Goal: Task Accomplishment & Management: Complete application form

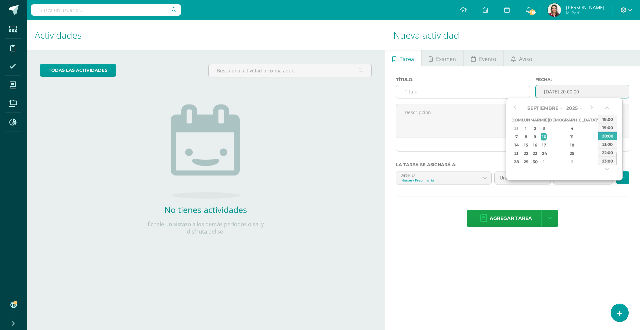
drag, startPoint x: 568, startPoint y: 93, endPoint x: 526, endPoint y: 93, distance: 42.0
click at [526, 93] on div "Título: Fecha: [DATE] 20:00:00" at bounding box center [512, 90] width 239 height 27
type input "[DATE] 20:00"
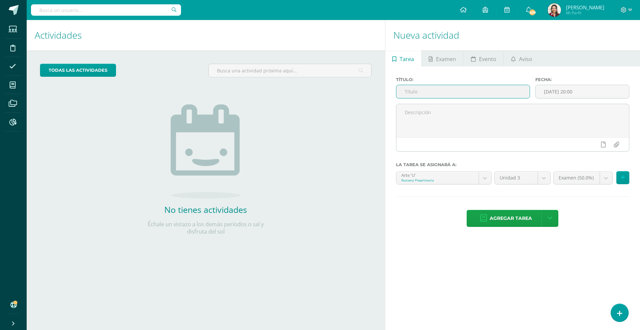
click at [480, 91] on input "text" at bounding box center [462, 91] width 133 height 13
paste input "[DATE]"
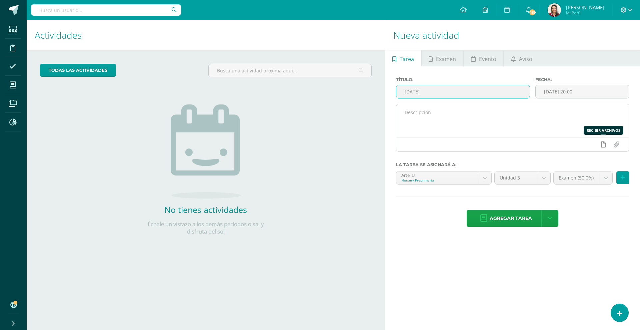
type input "[DATE]"
click at [604, 145] on icon at bounding box center [603, 144] width 5 height 6
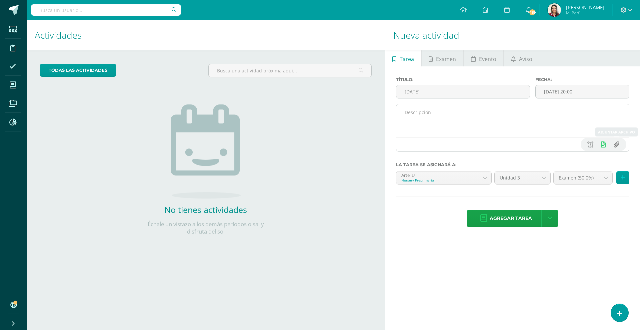
click at [616, 146] on input "file" at bounding box center [616, 144] width 13 height 13
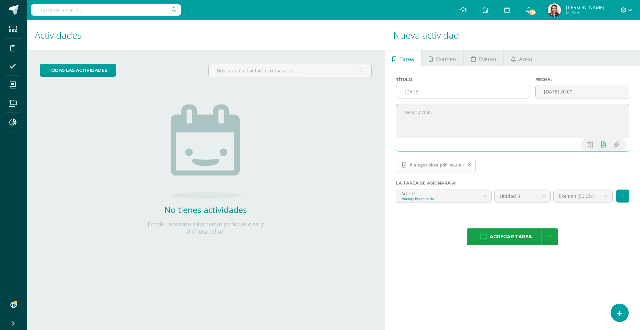
click at [502, 91] on input "[DATE]" at bounding box center [462, 91] width 133 height 13
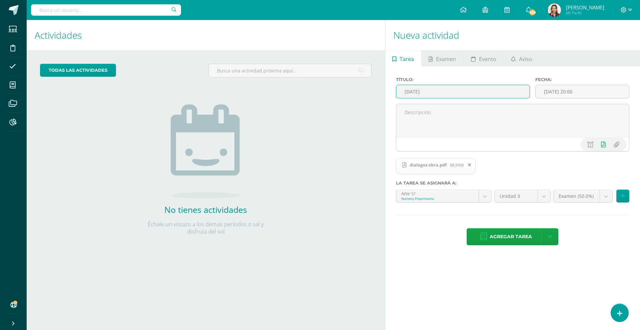
click at [470, 162] on icon at bounding box center [469, 164] width 3 height 5
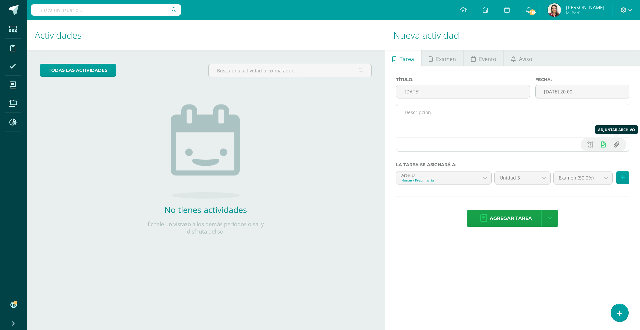
click at [617, 142] on input "file" at bounding box center [616, 144] width 13 height 13
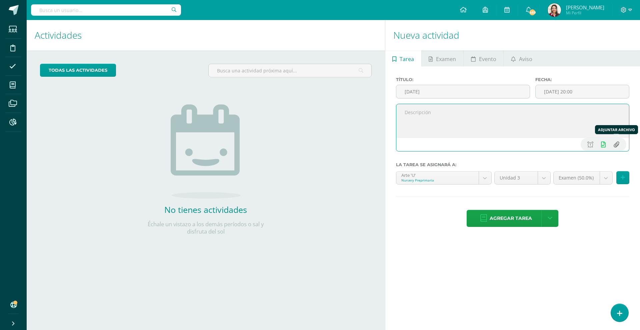
type input "C:\fakepath\f19143d3-ad07-46cb-9a05-b908f9eac67d.pdf"
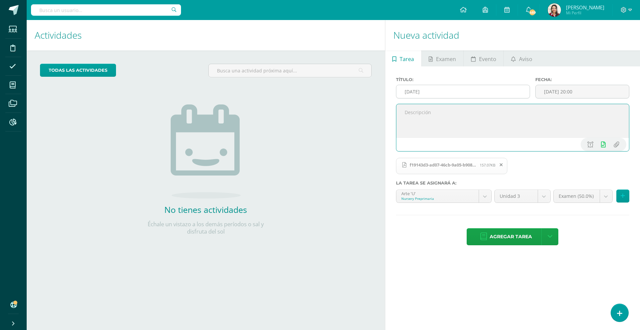
click at [464, 92] on input "[DATE]" at bounding box center [462, 91] width 133 height 13
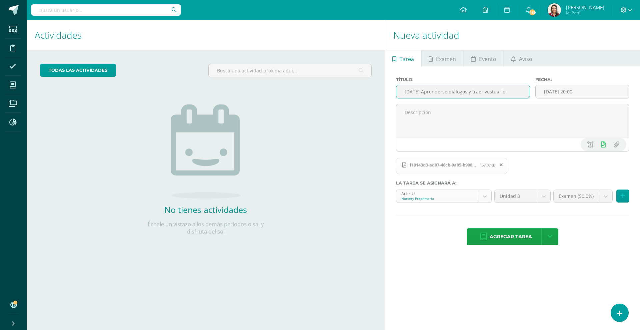
type input "[DATE] Aprenderse diálogos y traer vestuario"
click at [442, 193] on body "Estudiantes Disciplina Asistencia Mis cursos Archivos Reportes Soporte Ayuda Re…" at bounding box center [320, 165] width 640 height 330
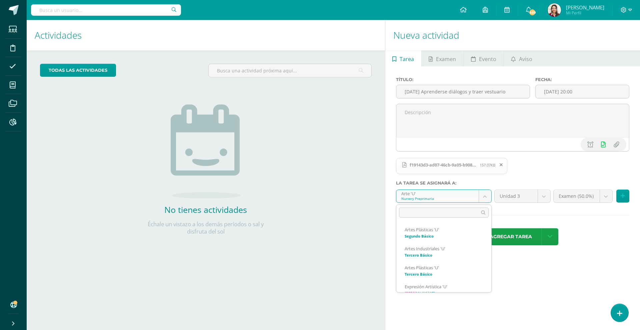
scroll to position [314, 0]
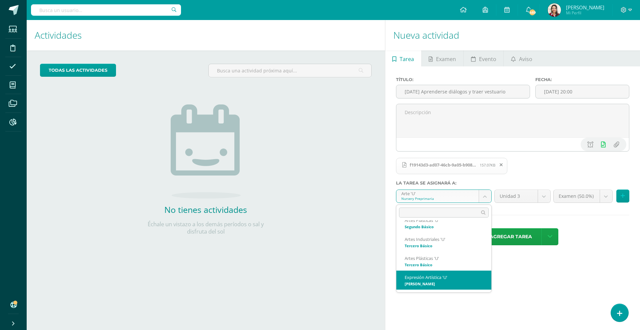
select select "199698"
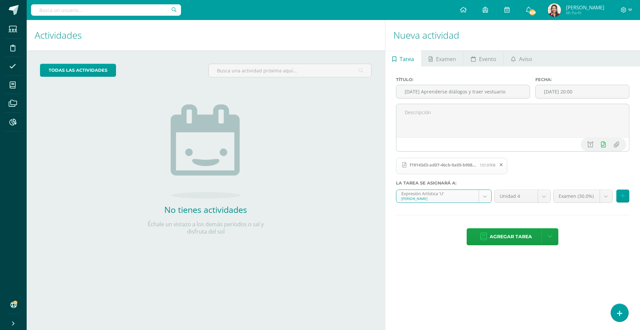
click at [571, 196] on body "Estudiantes Disciplina Asistencia Mis cursos Archivos Reportes Soporte Ayuda Re…" at bounding box center [320, 165] width 640 height 330
select select "218916"
click at [569, 92] on input "[DATE] 20:00" at bounding box center [582, 91] width 93 height 13
drag, startPoint x: 514, startPoint y: 91, endPoint x: 475, endPoint y: 92, distance: 39.0
click at [475, 92] on input "[DATE] Aprenderse diálogos y traer vestuario" at bounding box center [462, 91] width 133 height 13
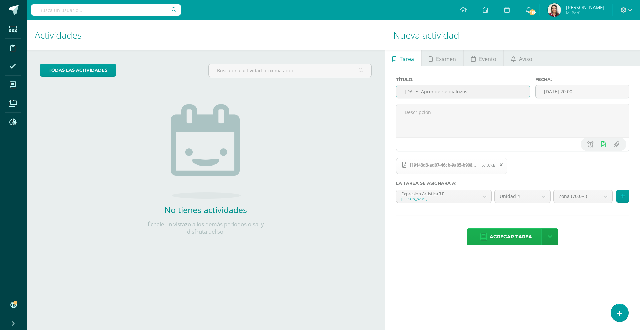
type input "[DATE] Aprenderse diálogos"
click at [519, 237] on span "Agregar tarea" at bounding box center [511, 236] width 42 height 16
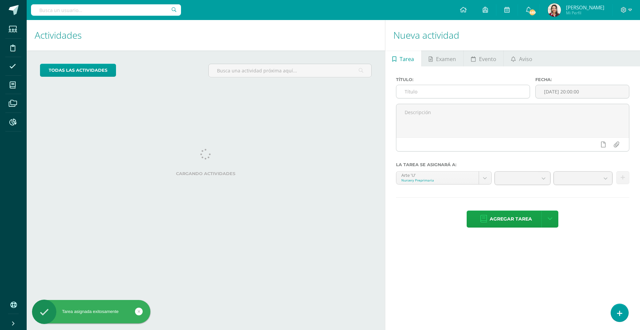
click at [485, 92] on input "text" at bounding box center [462, 91] width 133 height 13
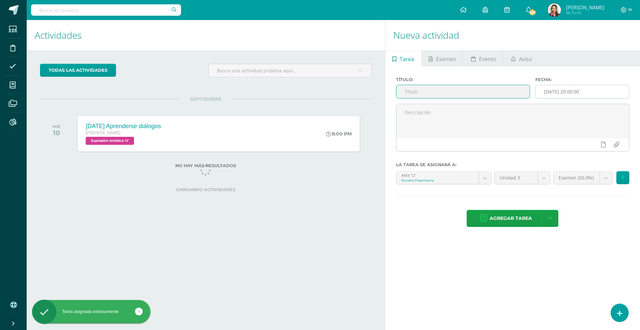
click at [577, 95] on input "[DATE] 20:00:00" at bounding box center [582, 91] width 93 height 13
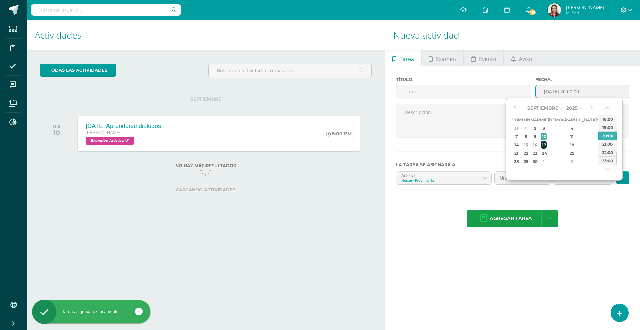
click at [547, 143] on div "17" at bounding box center [544, 145] width 6 height 8
type input "2025-09-17 20:00"
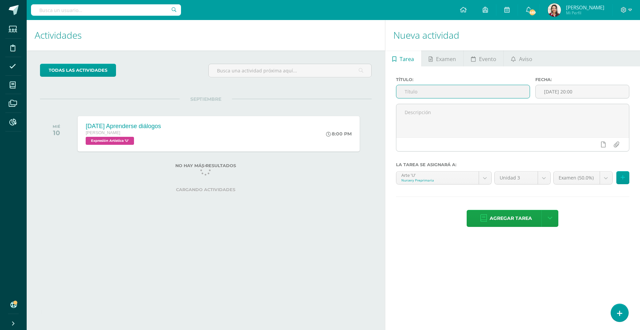
click at [501, 90] on input "text" at bounding box center [462, 91] width 133 height 13
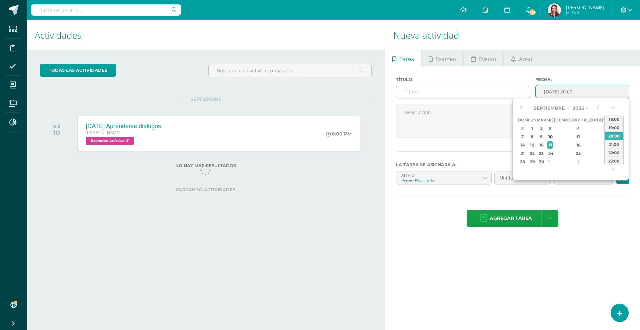
drag, startPoint x: 569, startPoint y: 92, endPoint x: 493, endPoint y: 86, distance: 75.8
click at [493, 86] on div "Título: Fecha: 2025-09-17 20:00" at bounding box center [512, 90] width 239 height 27
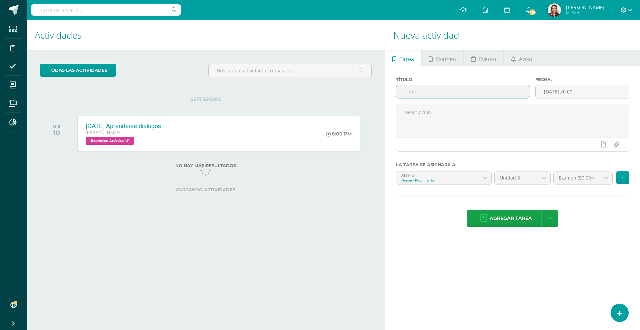
click at [492, 87] on input "text" at bounding box center [462, 91] width 133 height 13
paste input "[DATE]"
type input "[DATE] vestuario obra"
click at [465, 181] on body "Tarea asignada exitosamente Estudiantes Disciplina Asistencia Mis cursos Archiv…" at bounding box center [320, 165] width 640 height 330
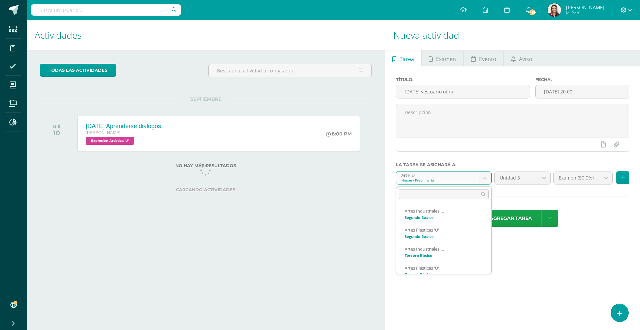
scroll to position [314, 0]
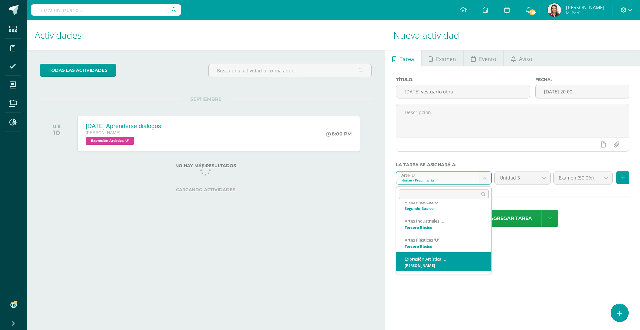
select select "199698"
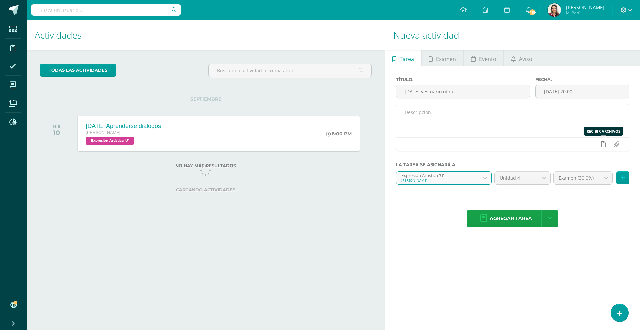
click at [605, 146] on icon at bounding box center [603, 144] width 5 height 6
click at [591, 147] on icon at bounding box center [590, 144] width 6 height 6
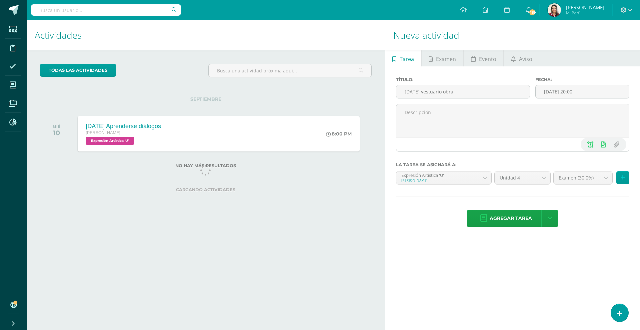
click at [571, 175] on body "Tarea asignada exitosamente Estudiantes Disciplina Asistencia Mis cursos Archiv…" at bounding box center [320, 165] width 640 height 330
select select "218916"
click at [515, 217] on span "Agregar tarea" at bounding box center [511, 218] width 42 height 16
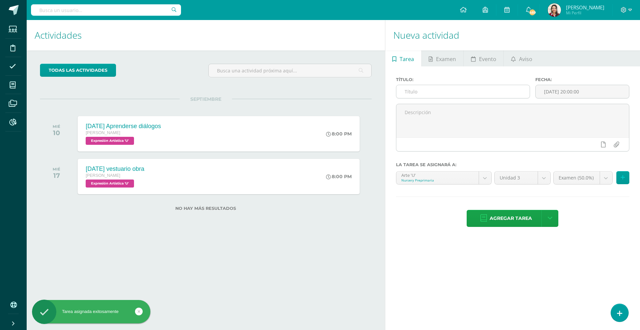
drag, startPoint x: 569, startPoint y: 91, endPoint x: 512, endPoint y: 85, distance: 57.3
click at [512, 85] on div "Título: Fecha: 2025-09-10 20:00:00" at bounding box center [512, 90] width 239 height 27
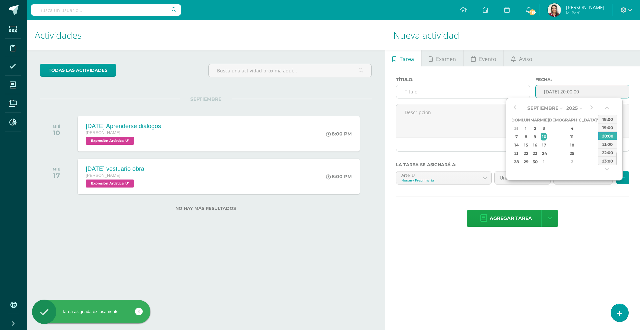
type input "2025-09-10 20:00"
click at [479, 92] on input "text" at bounding box center [462, 91] width 133 height 13
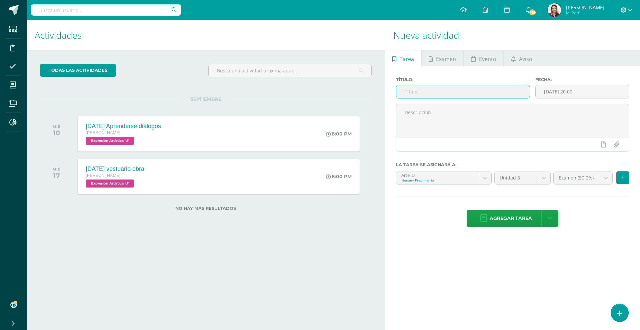
paste input "[DATE]"
type input "[DATE] Diseño de T-shirt"
click at [452, 182] on body "Tarea asignada exitosamente Estudiantes Disciplina Asistencia Mis cursos Archiv…" at bounding box center [320, 165] width 640 height 330
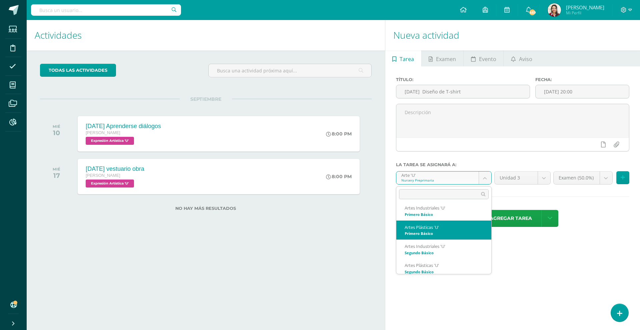
scroll to position [250, 0]
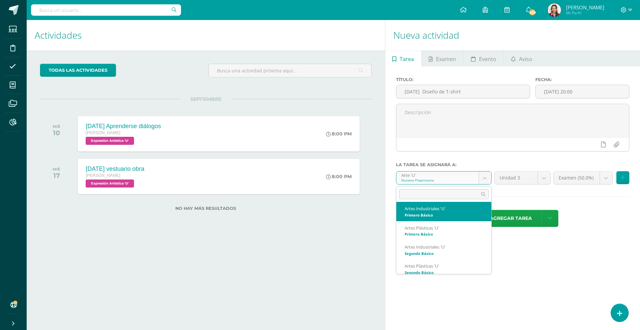
select select "200097"
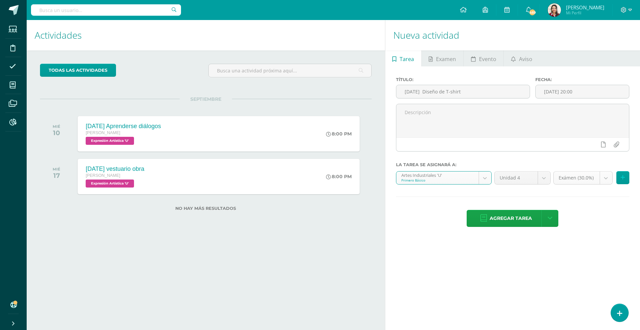
click at [571, 181] on body "Tarea asignada exitosamente Estudiantes Disciplina Asistencia Mis cursos Archiv…" at bounding box center [320, 165] width 640 height 330
select select "219628"
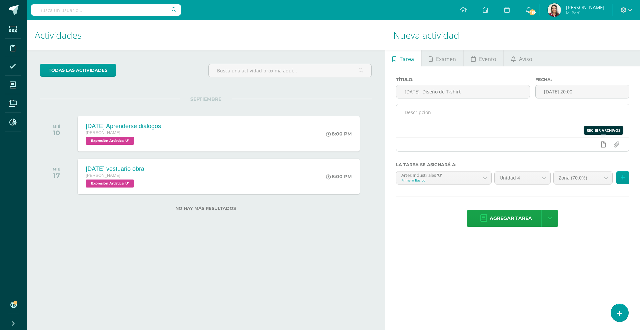
click at [605, 148] on link at bounding box center [603, 144] width 13 height 13
click at [590, 145] on icon at bounding box center [590, 144] width 6 height 6
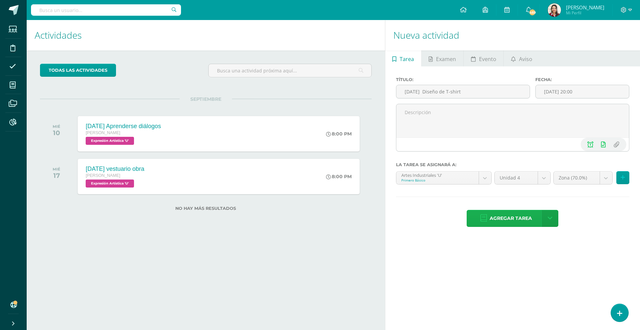
click at [488, 219] on link "Agregar tarea" at bounding box center [506, 218] width 79 height 17
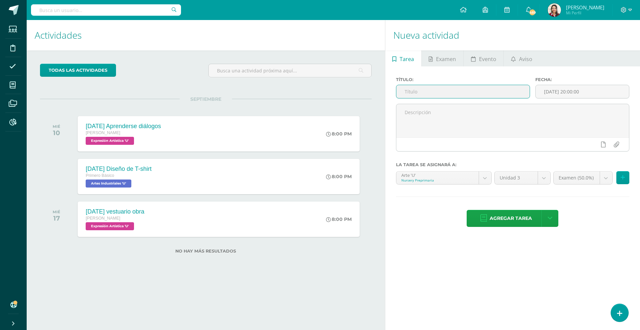
click at [502, 94] on input "text" at bounding box center [462, 91] width 133 height 13
paste input "[DATE]"
click at [465, 92] on input "[DATE]" at bounding box center [462, 91] width 133 height 13
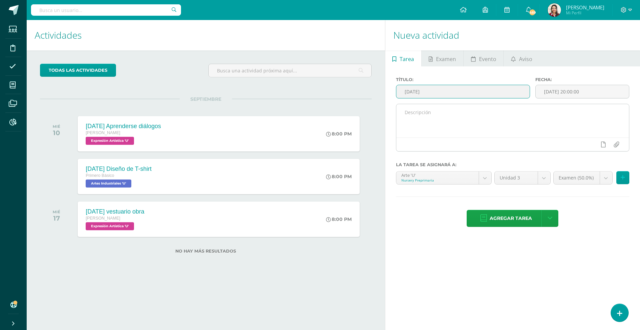
type input "[DATE]"
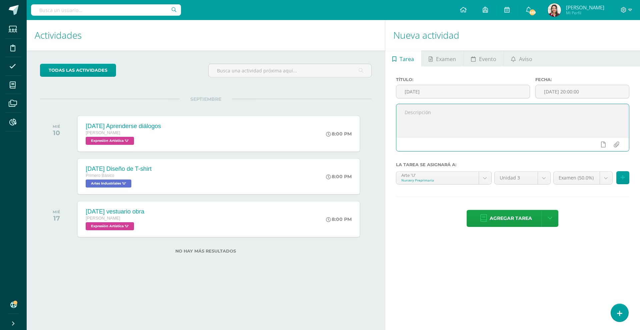
click at [471, 125] on textarea at bounding box center [512, 120] width 233 height 33
